Goal: Navigation & Orientation: Find specific page/section

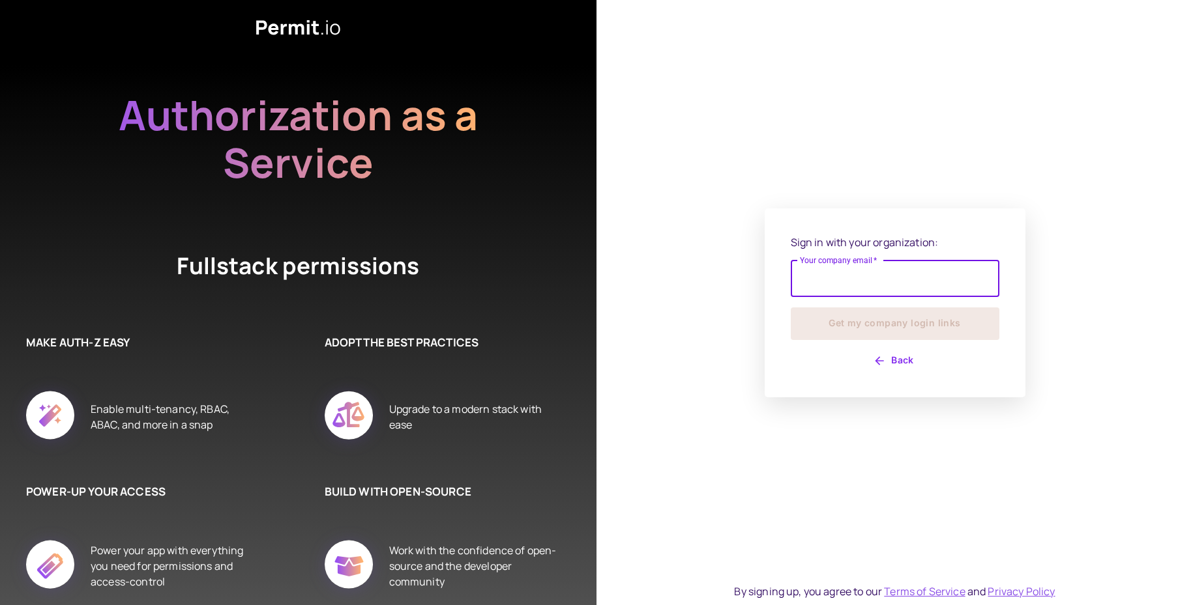
click at [858, 279] on input "Your company email   *" at bounding box center [894, 279] width 209 height 36
type input "**********"
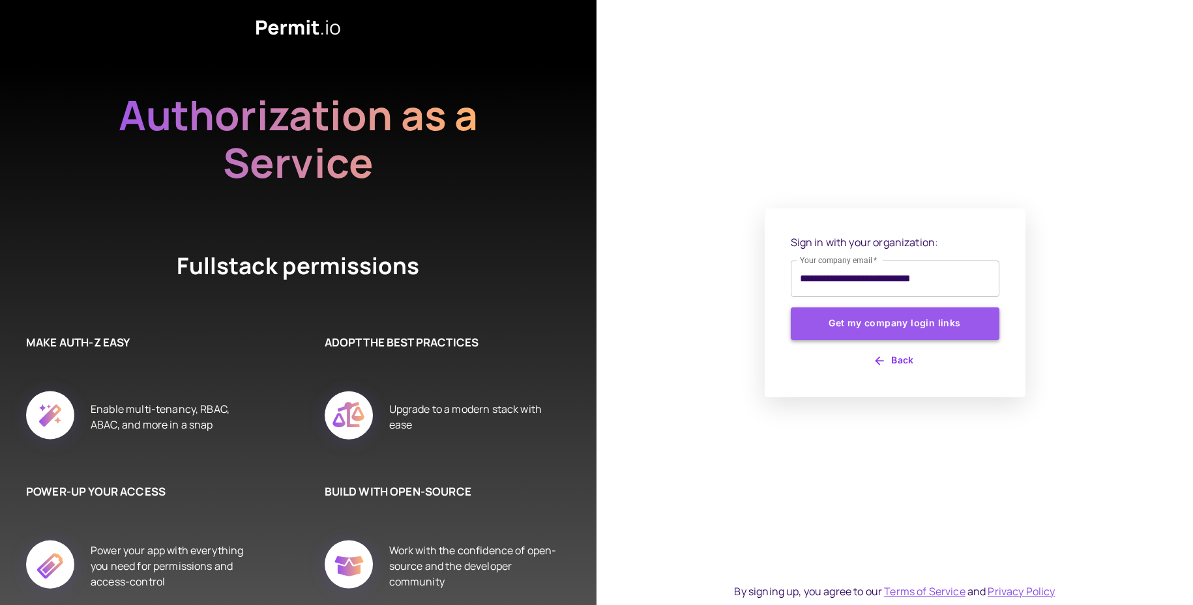
click at [905, 328] on button "Get my company login links" at bounding box center [894, 324] width 209 height 33
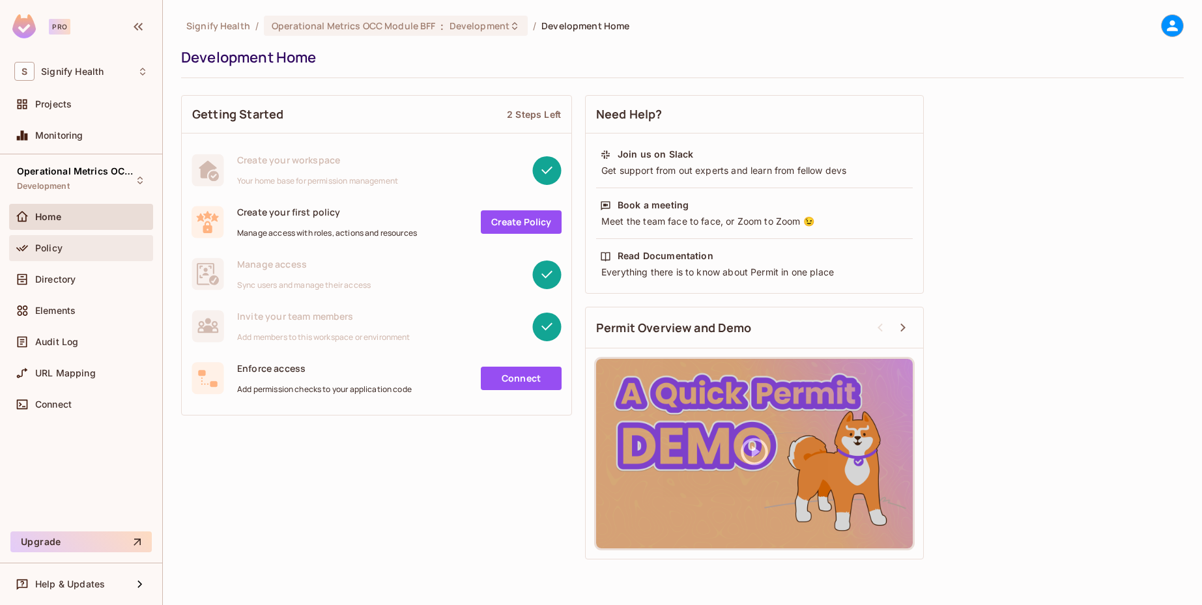
click at [65, 249] on div "Policy" at bounding box center [91, 248] width 113 height 10
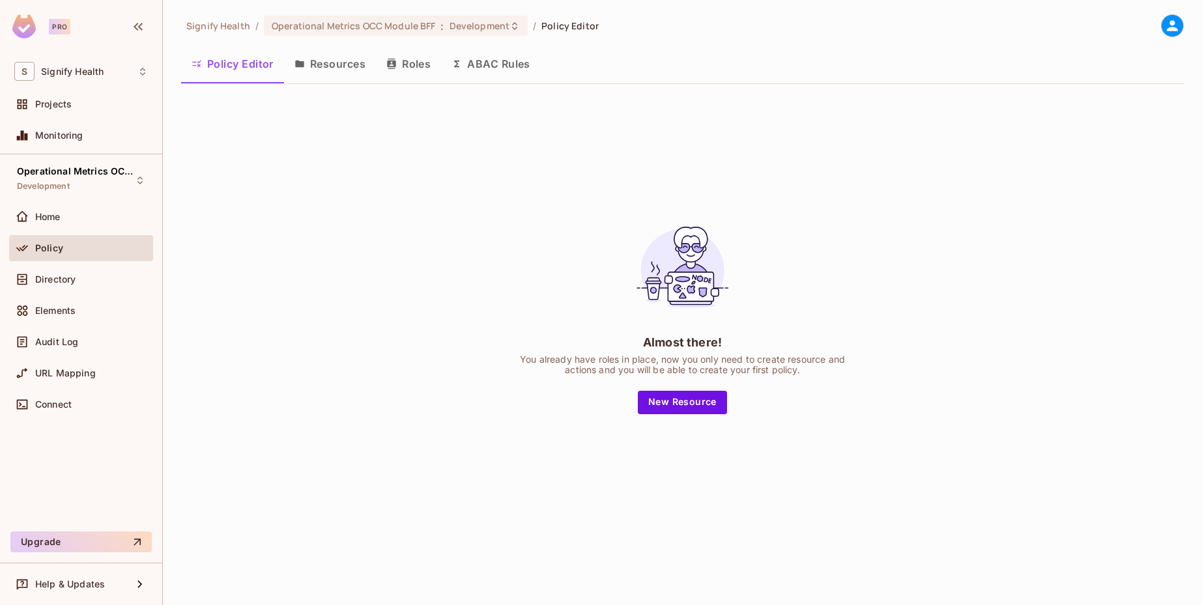
click at [411, 73] on button "Roles" at bounding box center [408, 64] width 65 height 33
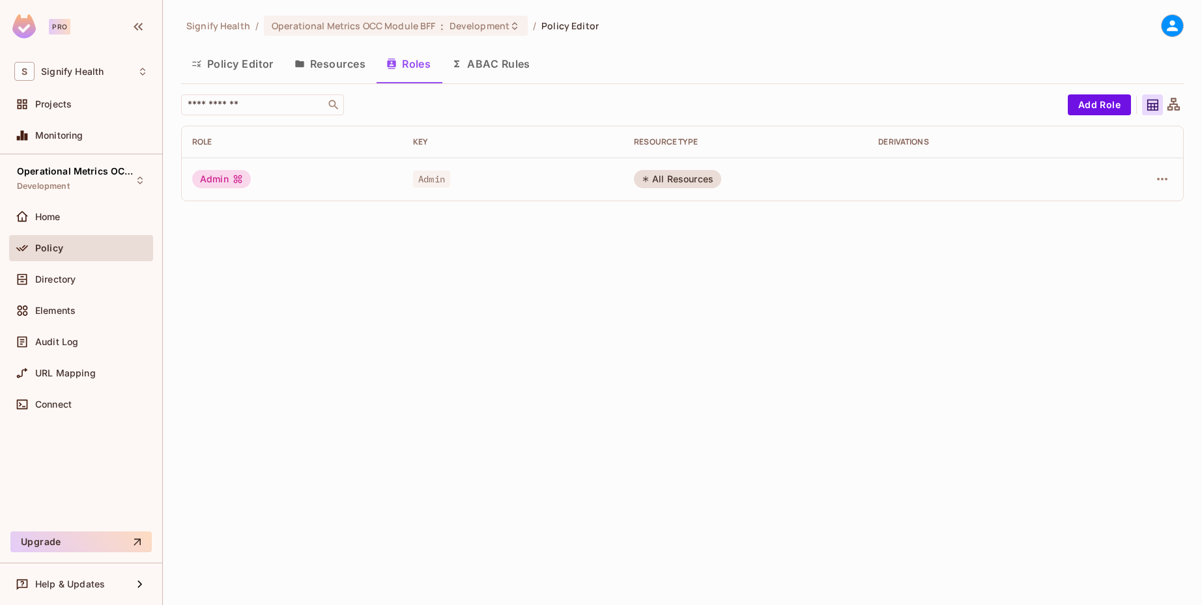
click at [336, 68] on button "Resources" at bounding box center [330, 64] width 92 height 33
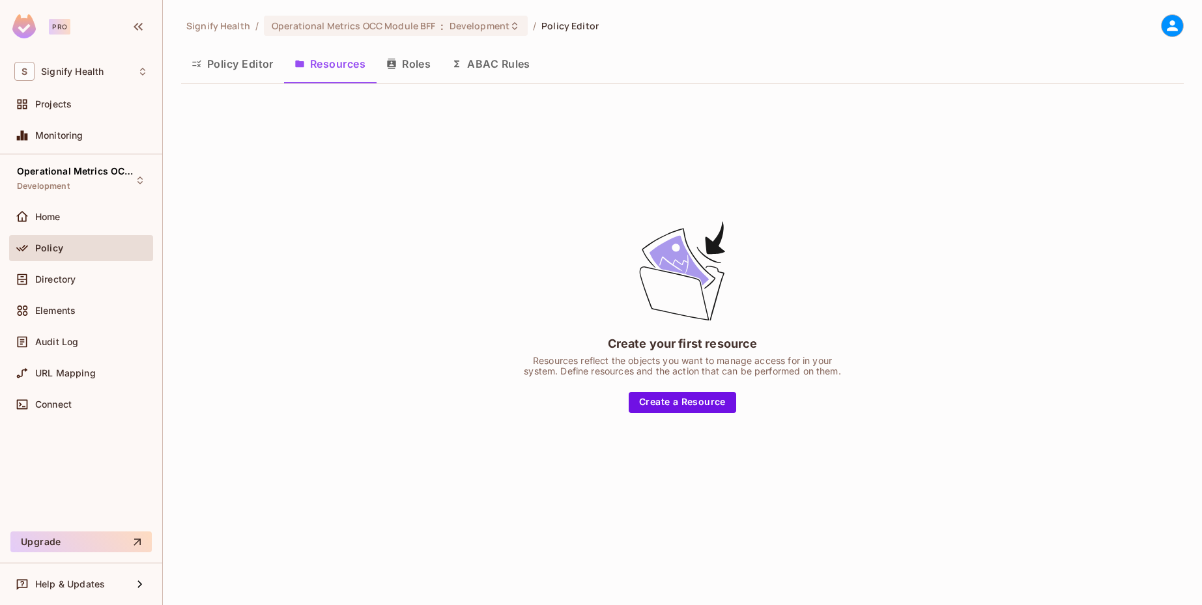
click at [239, 71] on button "Policy Editor" at bounding box center [232, 64] width 103 height 33
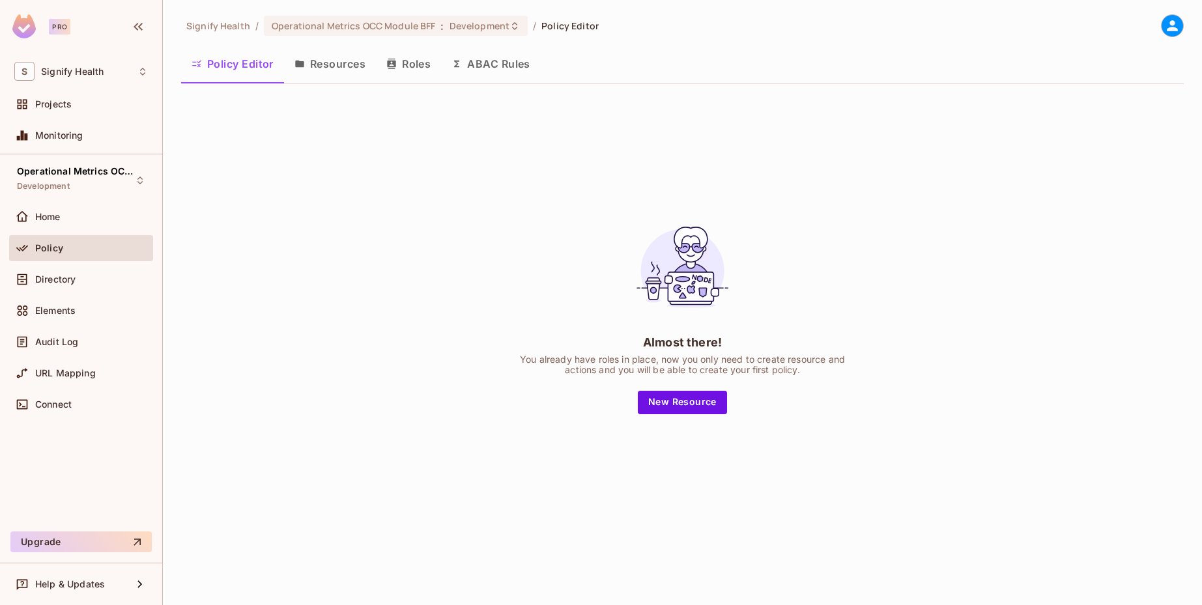
click at [513, 69] on button "ABAC Rules" at bounding box center [491, 64] width 100 height 33
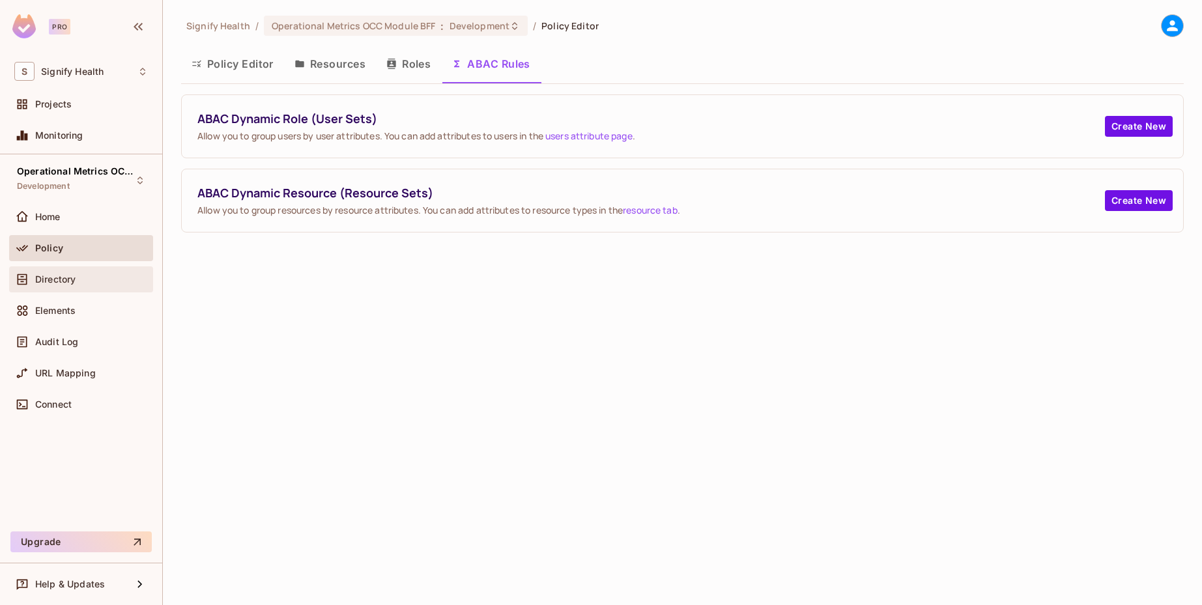
click at [55, 287] on div "Directory" at bounding box center [81, 280] width 144 height 26
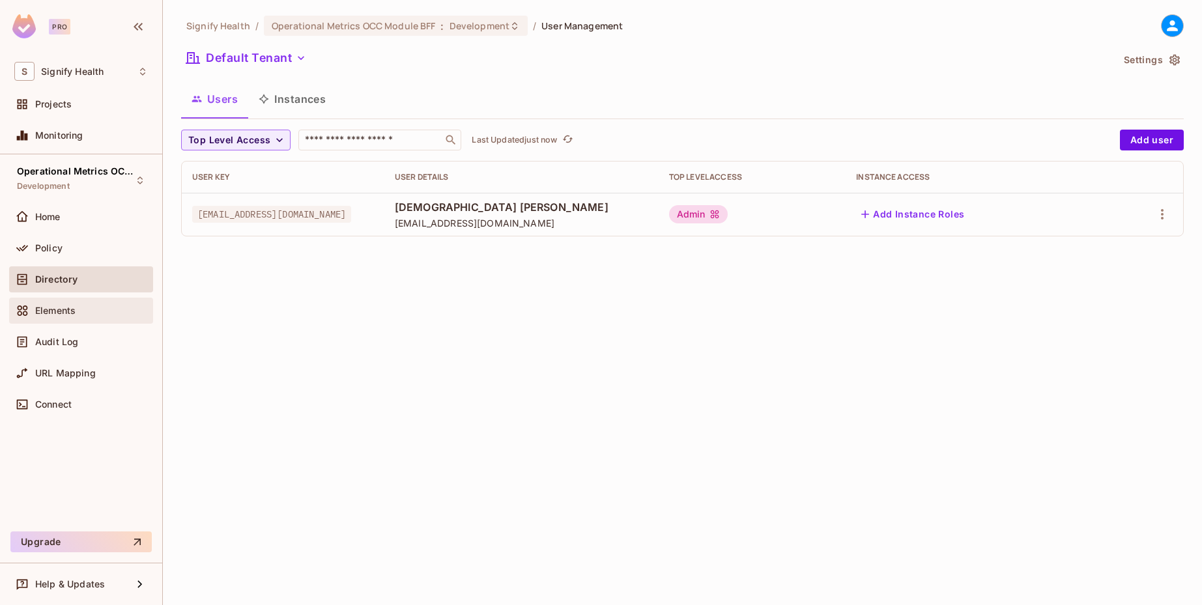
click at [46, 313] on span "Elements" at bounding box center [55, 311] width 40 height 10
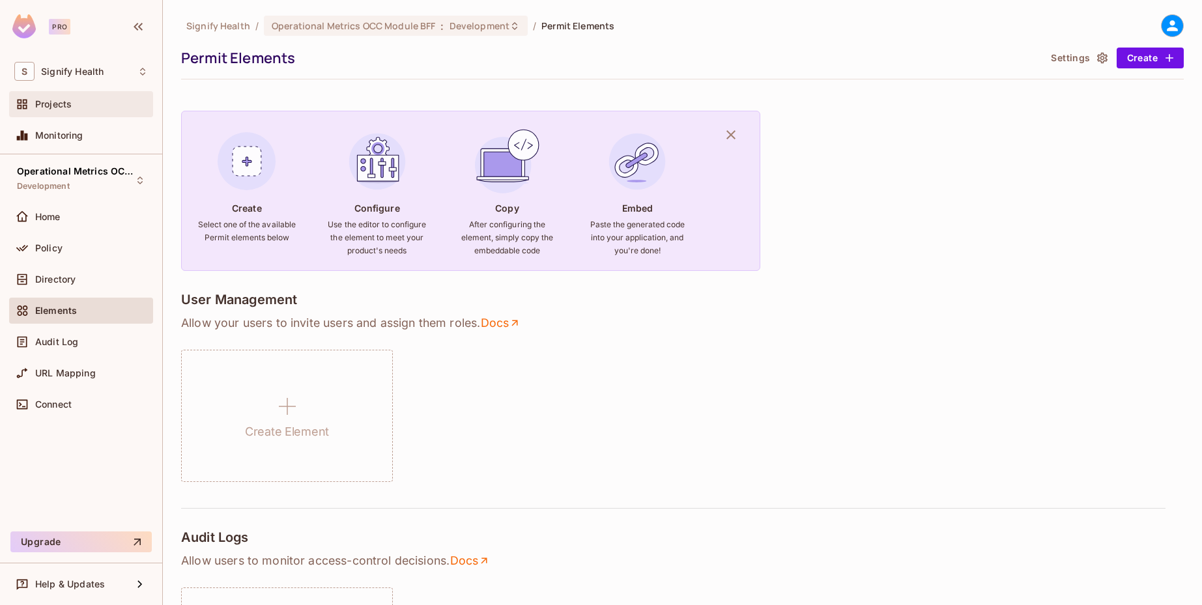
click at [59, 106] on span "Projects" at bounding box center [53, 104] width 36 height 10
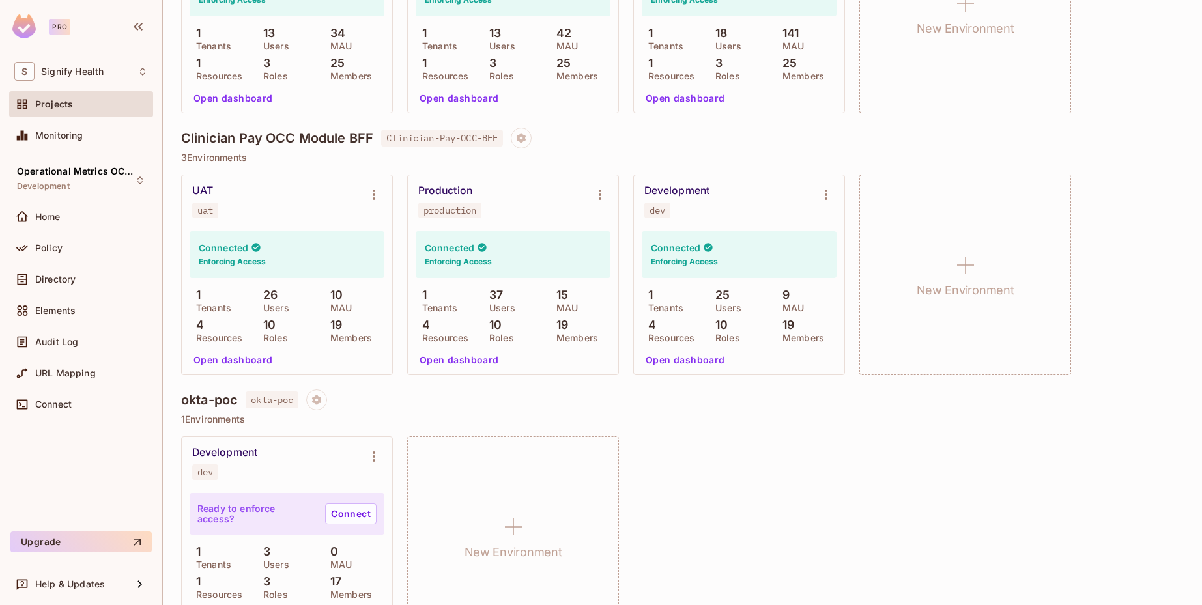
scroll to position [2062, 0]
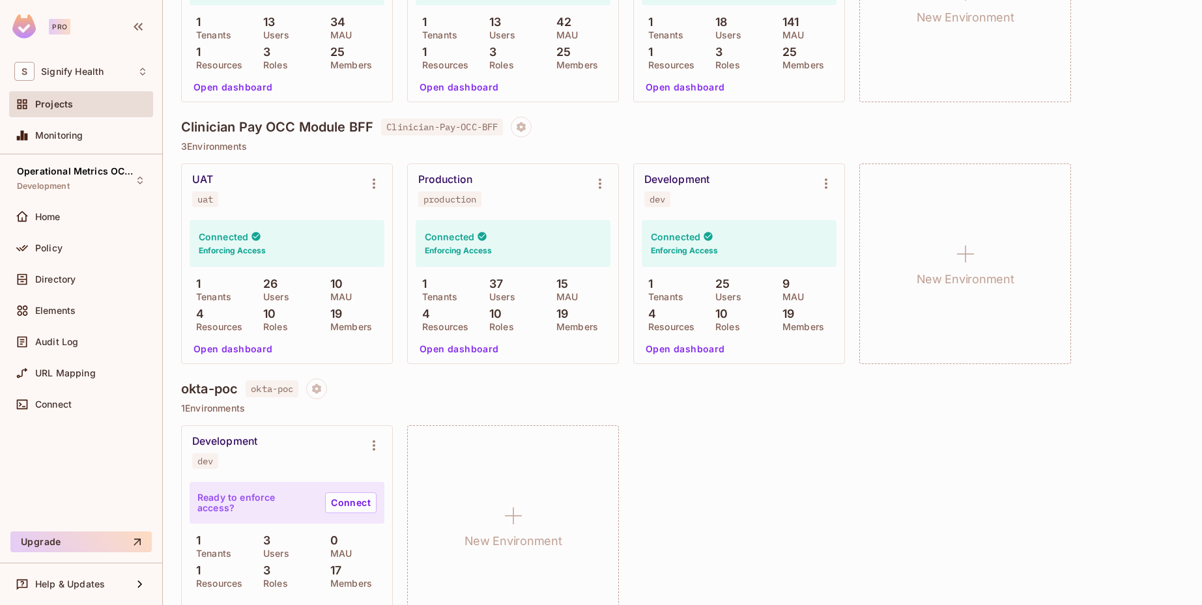
click at [761, 426] on div "Development dev Ready to enforce access? Connect 1 Tenants 3 Users 0 MAU 1 Reso…" at bounding box center [682, 526] width 1003 height 201
click at [451, 350] on button "Open dashboard" at bounding box center [459, 349] width 90 height 21
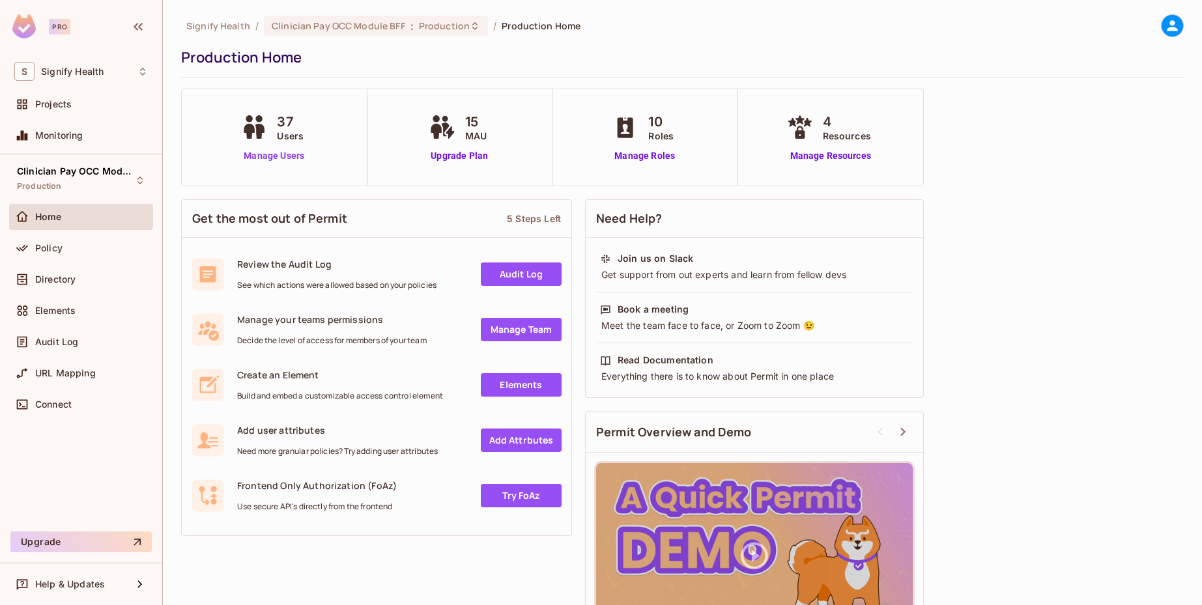
click at [274, 156] on link "Manage Users" at bounding box center [274, 156] width 72 height 14
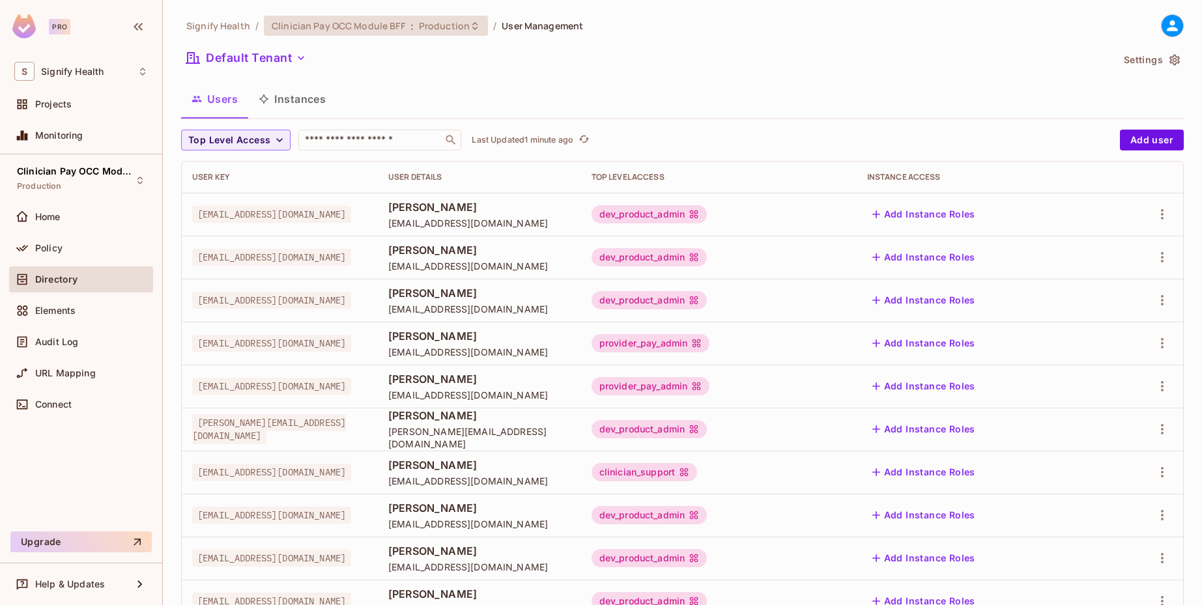
click at [470, 25] on icon at bounding box center [475, 26] width 10 height 10
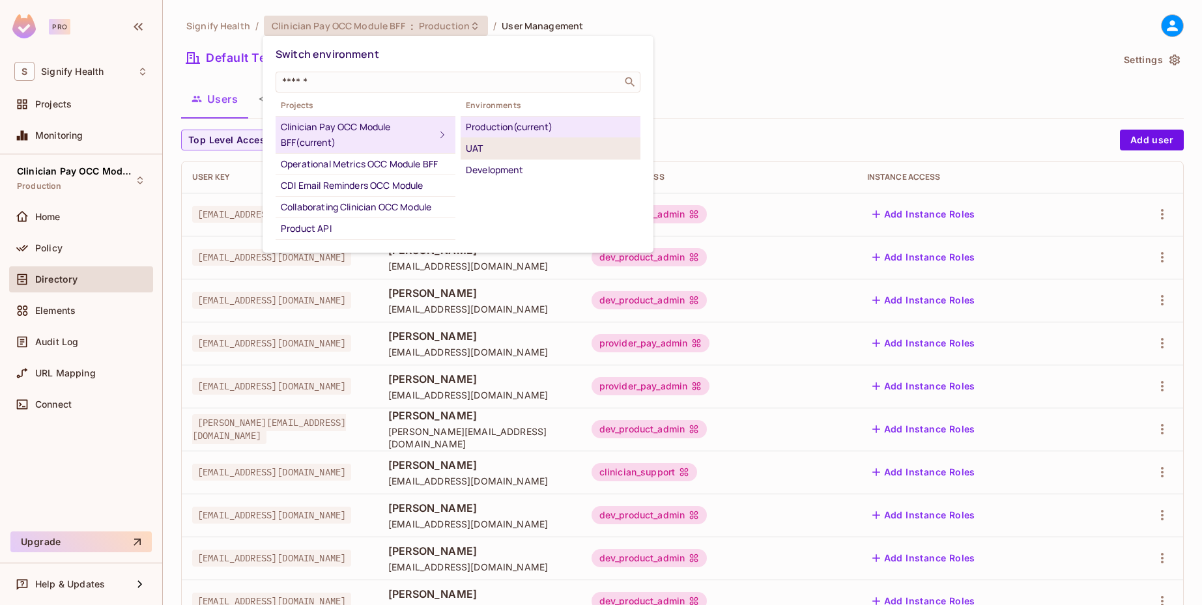
click at [508, 152] on div "UAT" at bounding box center [550, 149] width 169 height 16
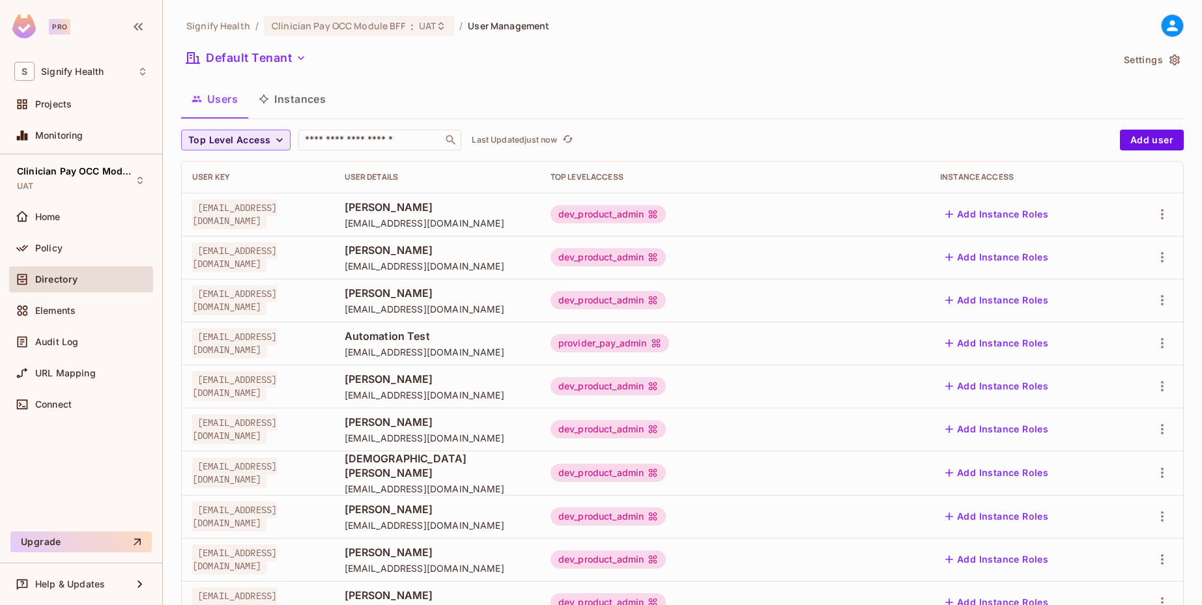
click at [278, 137] on icon "button" at bounding box center [279, 140] width 13 height 13
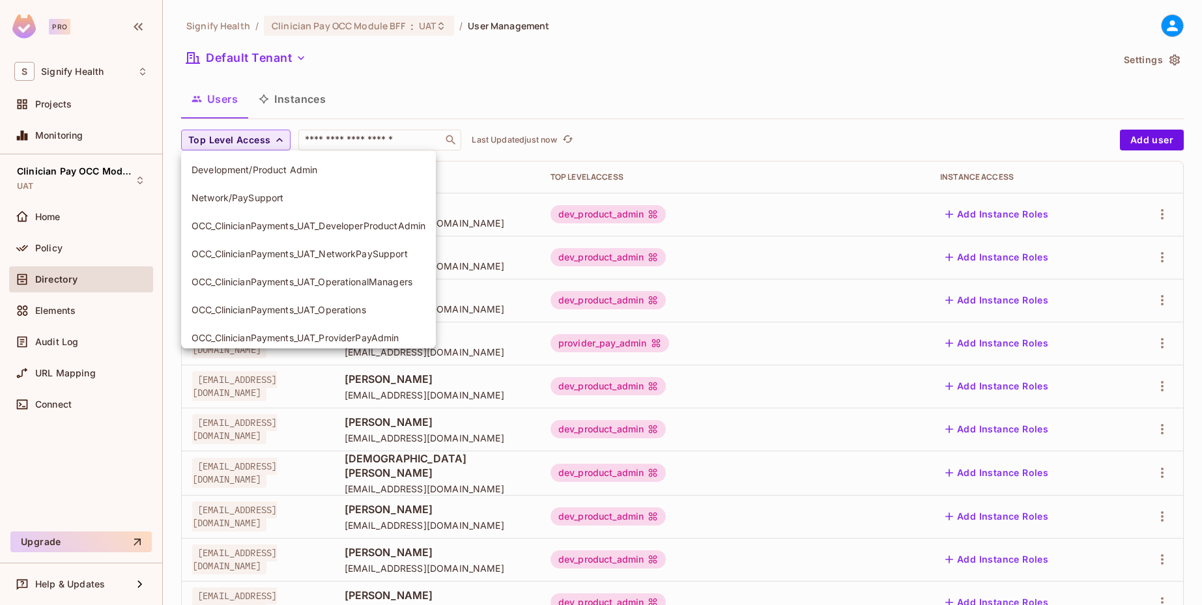
click at [415, 86] on div at bounding box center [601, 302] width 1202 height 605
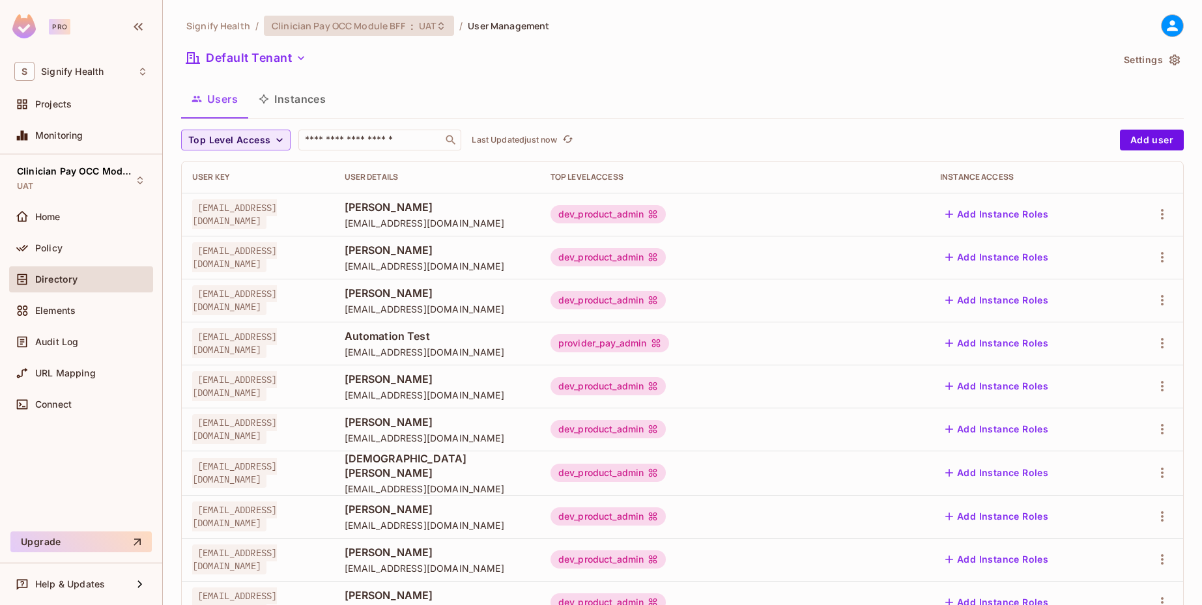
click at [439, 27] on icon at bounding box center [441, 26] width 5 height 8
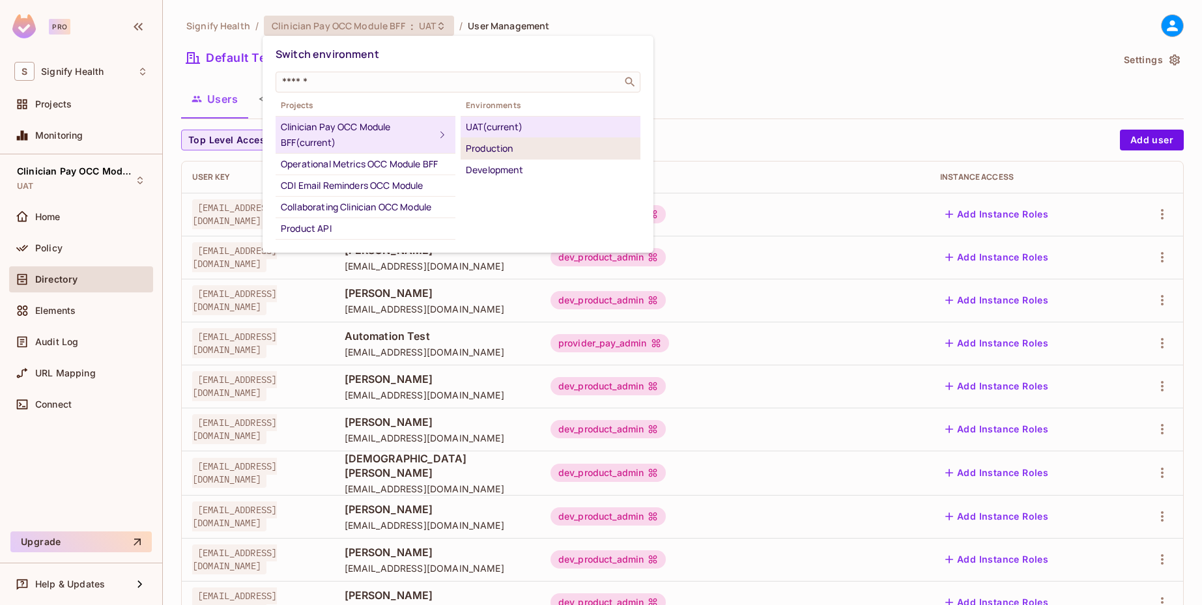
click at [508, 152] on div "Production" at bounding box center [550, 149] width 169 height 16
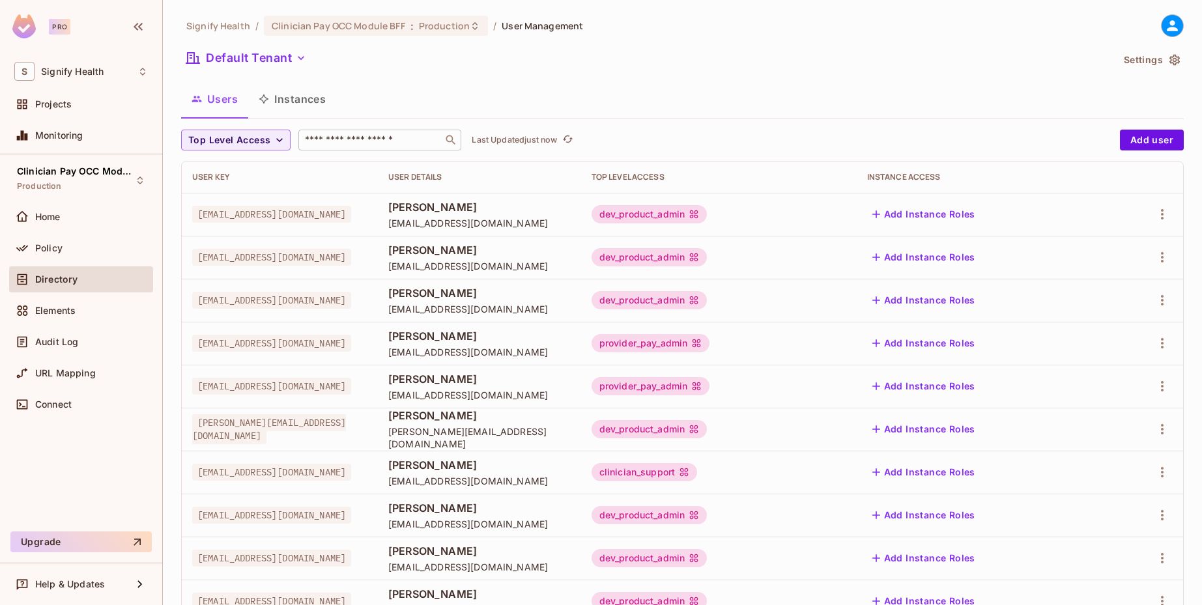
click at [384, 148] on div "​" at bounding box center [379, 140] width 163 height 21
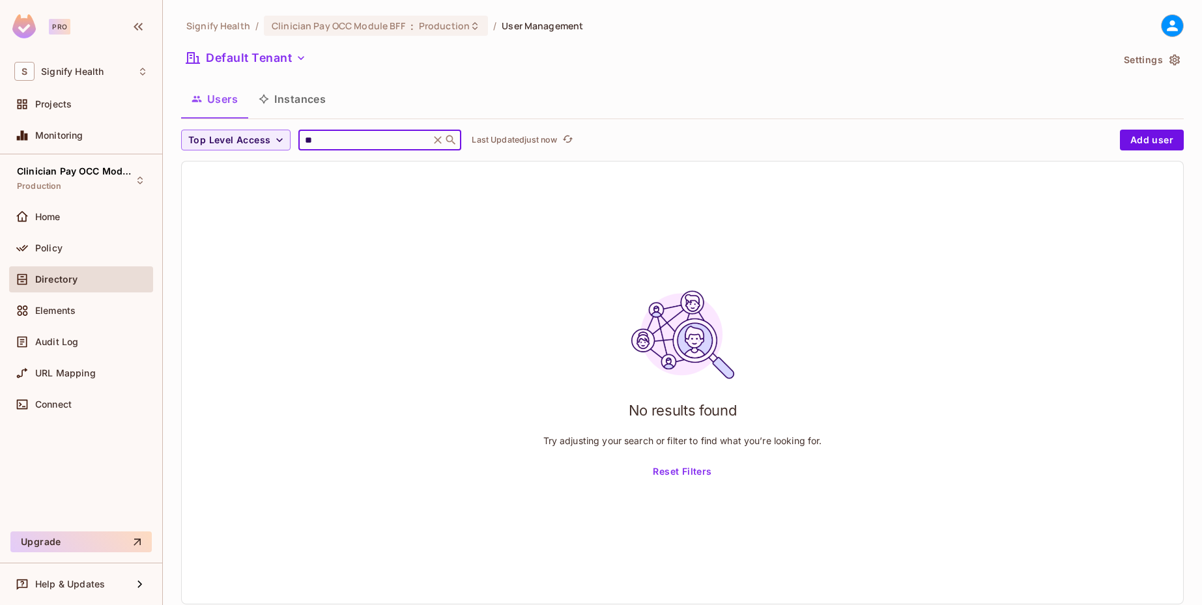
type input "*"
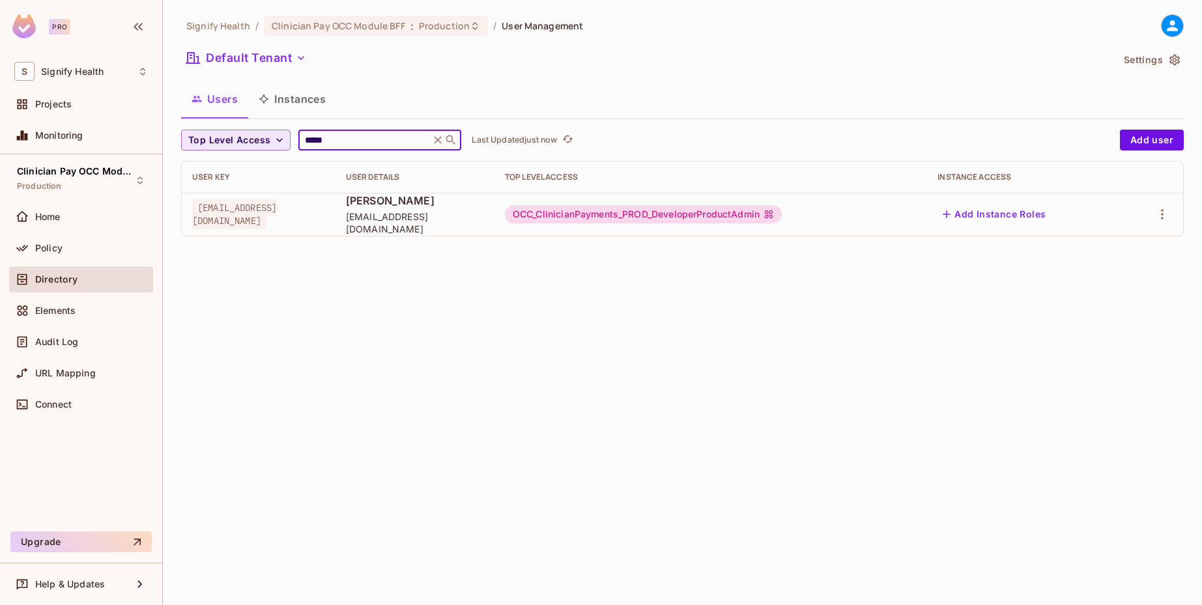
drag, startPoint x: 332, startPoint y: 143, endPoint x: 268, endPoint y: 150, distance: 63.5
click at [268, 150] on div "Top Level Access ***** ​ Last Updated just now" at bounding box center [647, 140] width 933 height 21
click at [315, 140] on input "*****" at bounding box center [364, 140] width 124 height 13
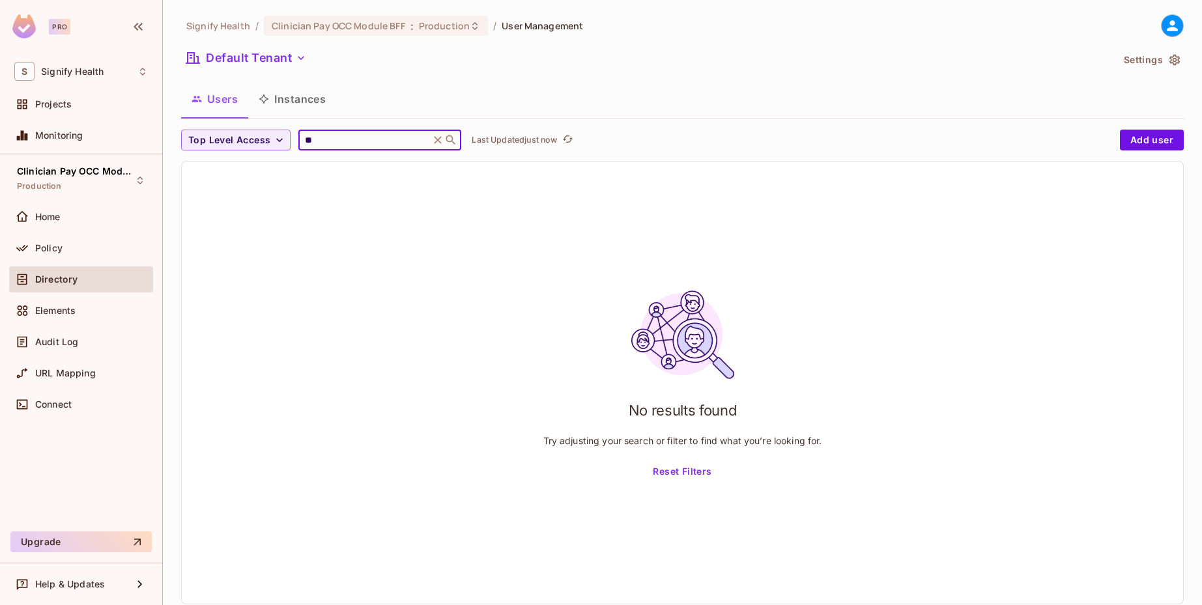
type input "*"
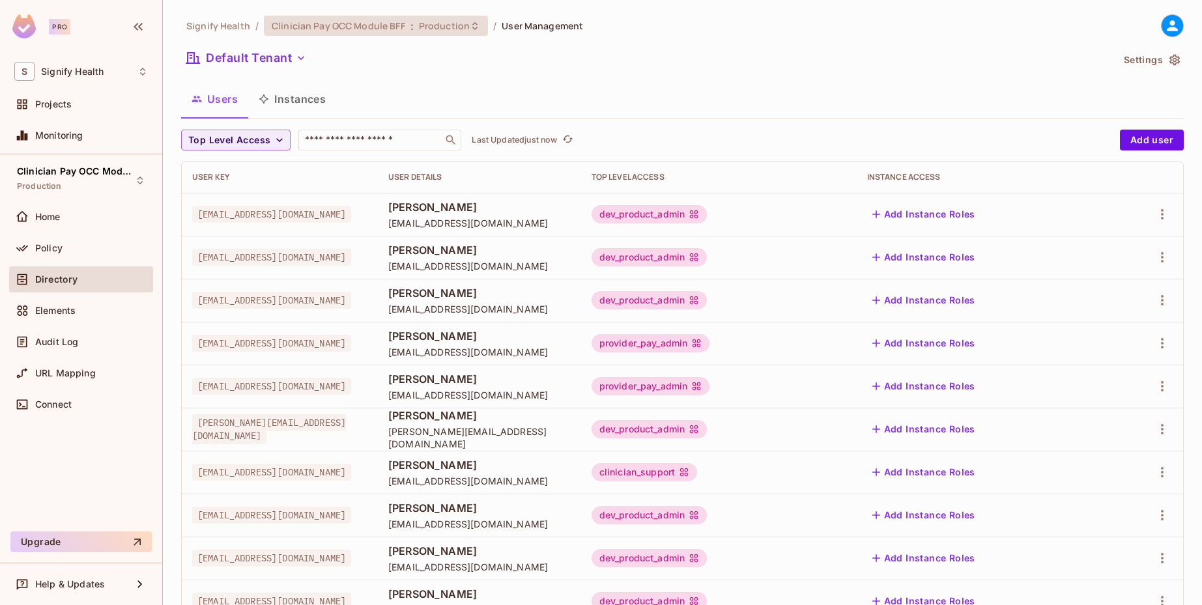
click at [470, 27] on icon at bounding box center [475, 26] width 10 height 10
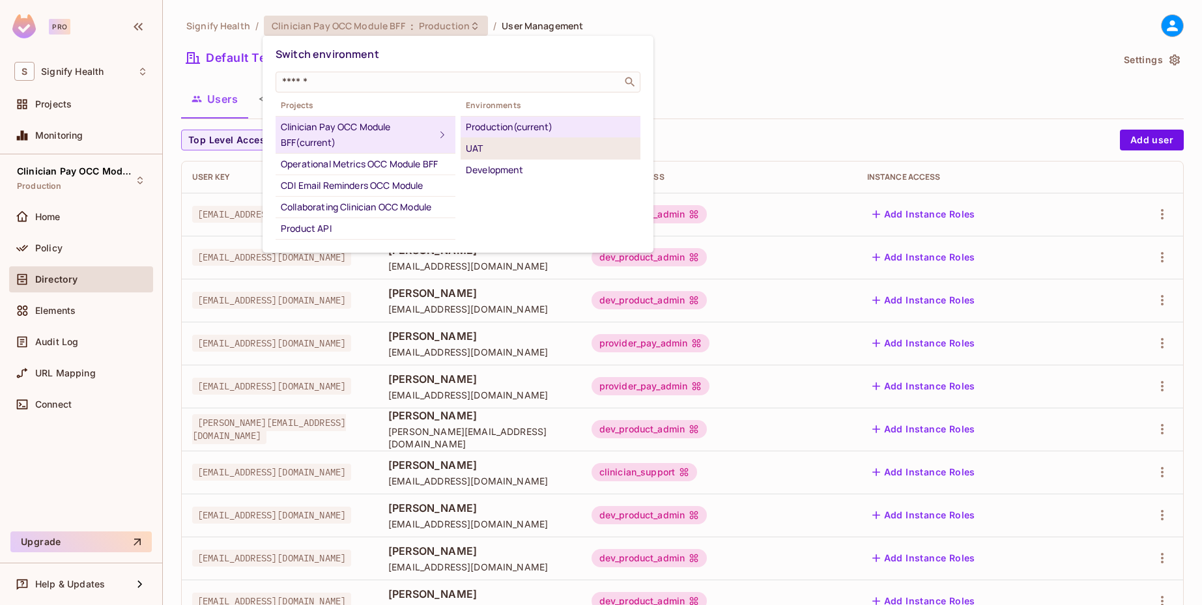
click at [495, 147] on div "UAT" at bounding box center [550, 149] width 169 height 16
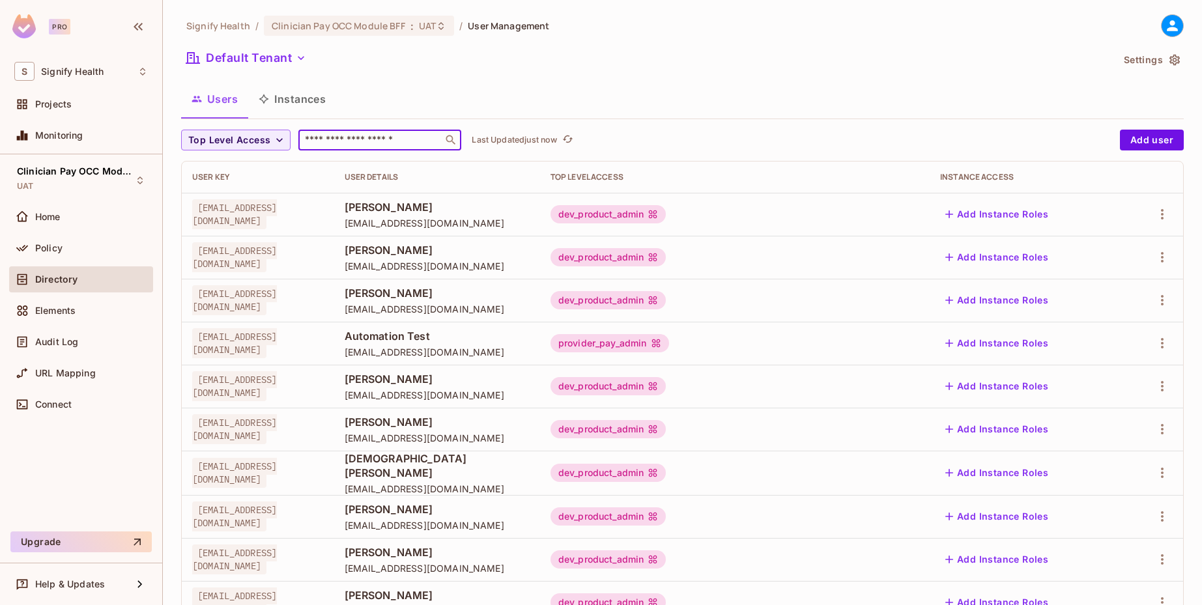
click at [396, 139] on input "text" at bounding box center [370, 140] width 137 height 13
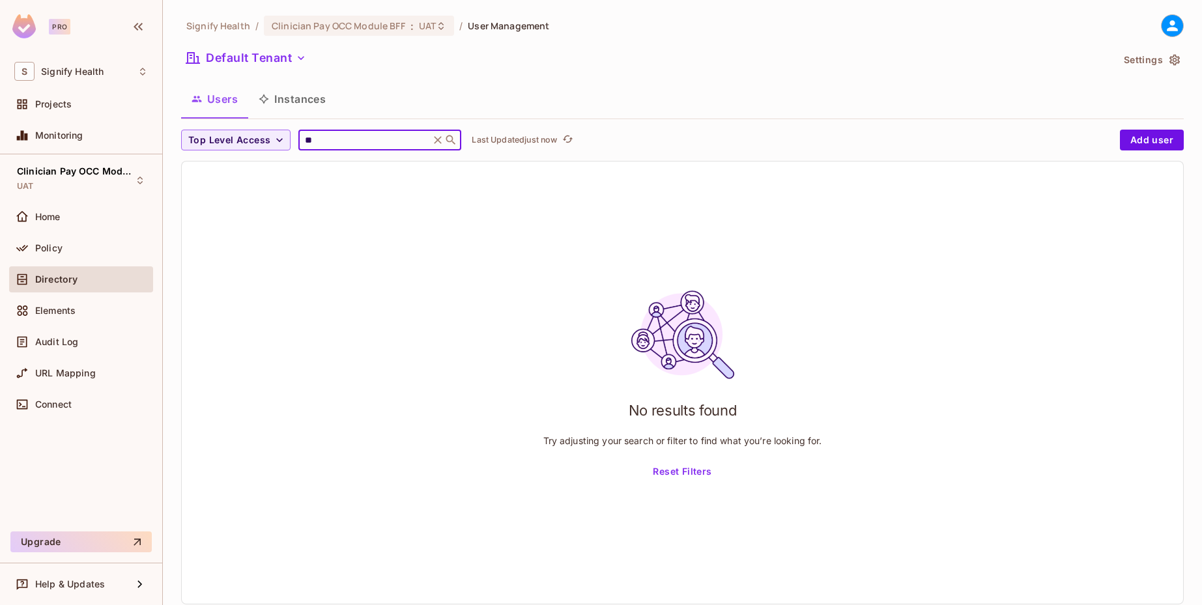
type input "*"
type input "****"
click at [442, 26] on div "Clinician Pay OCC Module BFF : UAT" at bounding box center [359, 26] width 190 height 20
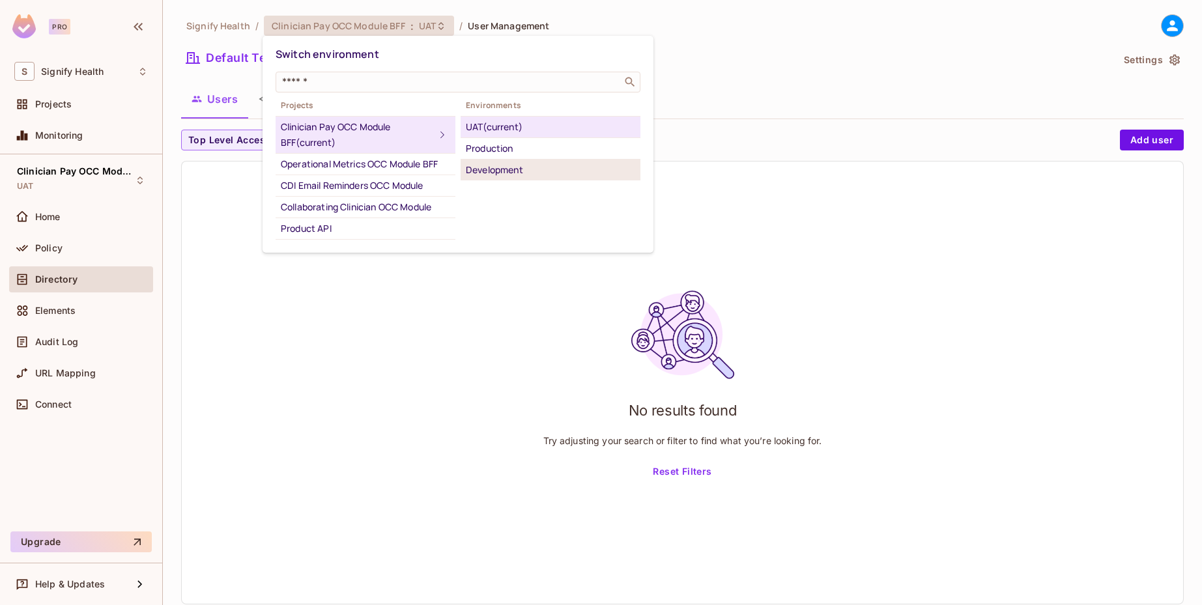
click at [495, 168] on div "Development" at bounding box center [550, 170] width 169 height 16
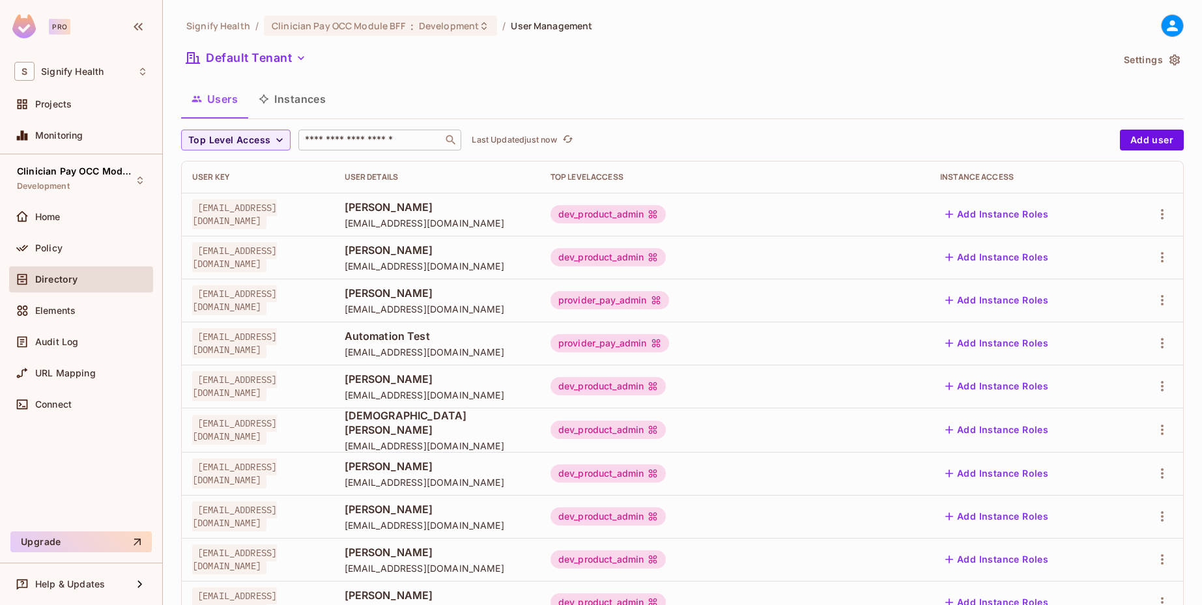
click at [368, 142] on input "text" at bounding box center [370, 140] width 137 height 13
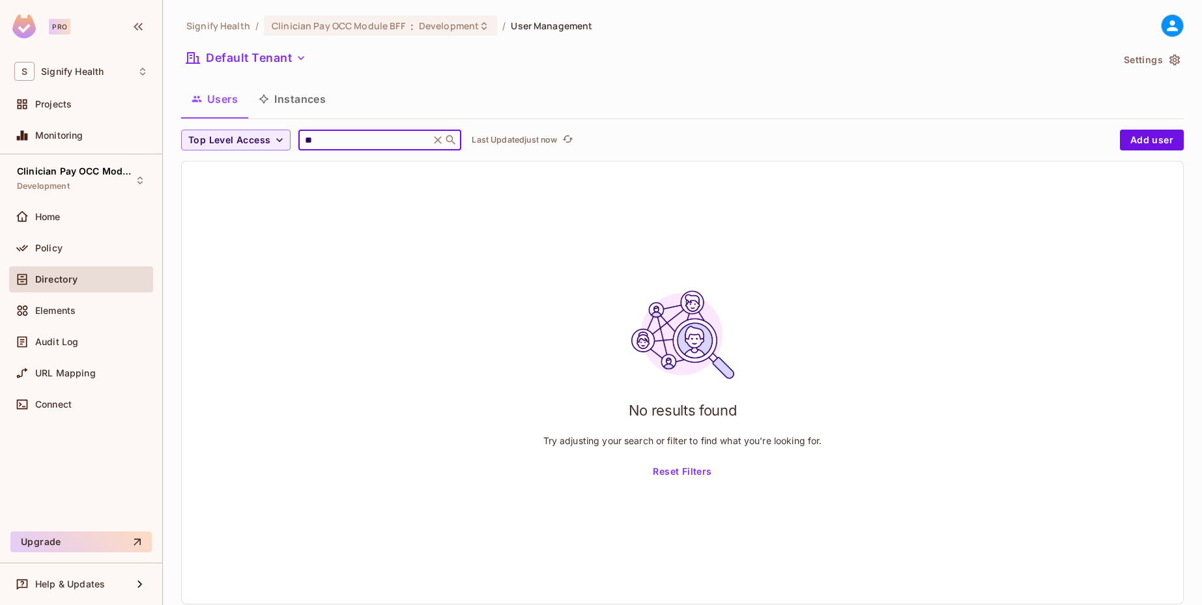
type input "*"
